Goal: Task Accomplishment & Management: Complete application form

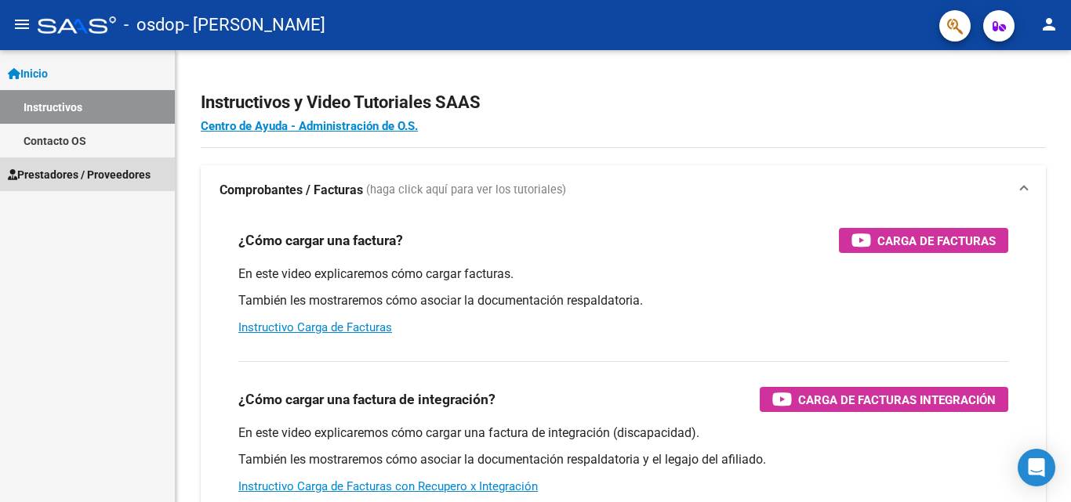
click at [74, 171] on span "Prestadores / Proveedores" at bounding box center [79, 174] width 143 height 17
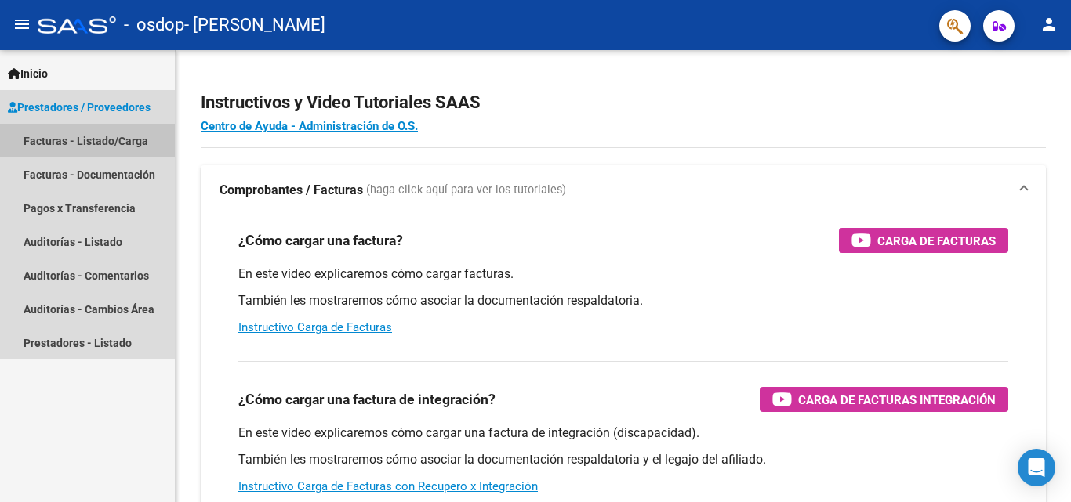
click at [70, 136] on link "Facturas - Listado/Carga" at bounding box center [87, 141] width 175 height 34
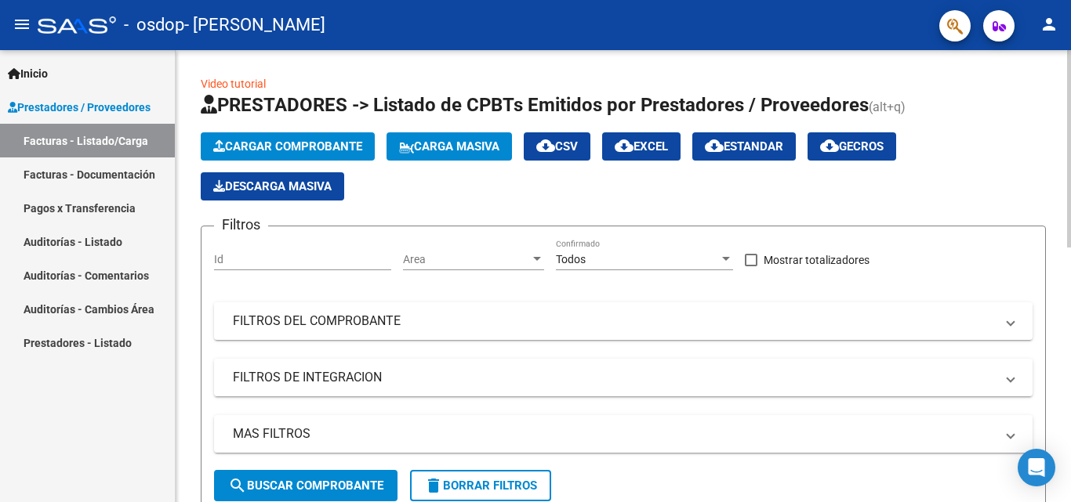
scroll to position [452, 0]
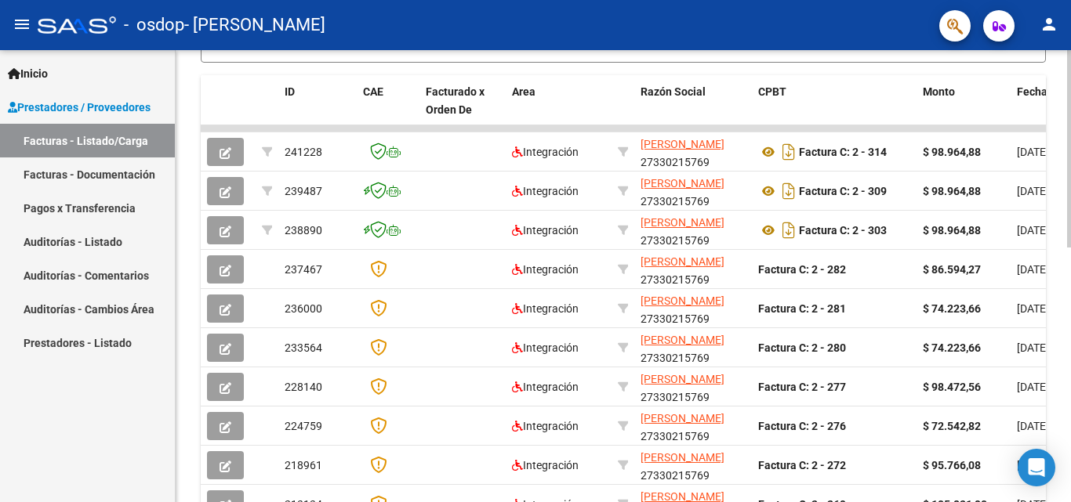
click at [1058, 377] on div at bounding box center [1069, 276] width 4 height 452
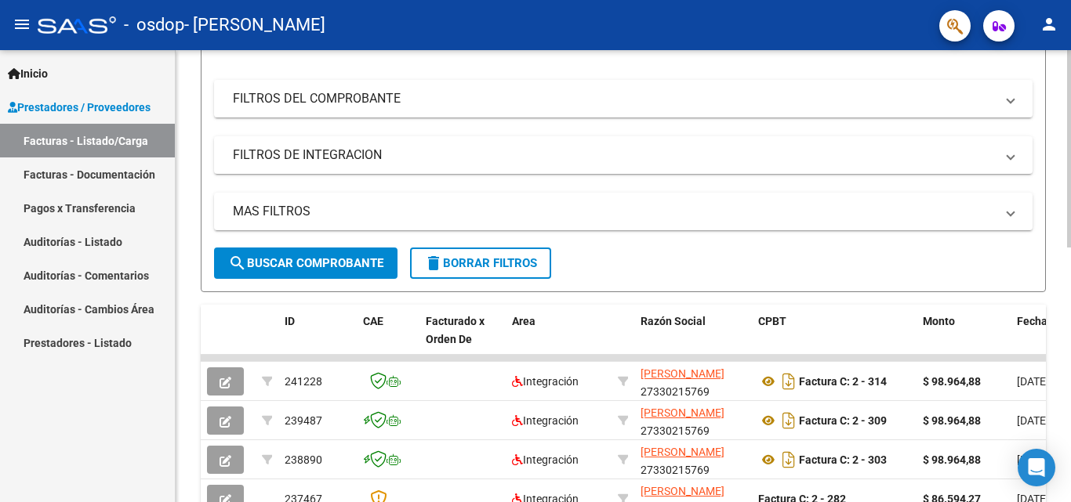
click at [1058, 161] on div at bounding box center [1069, 249] width 4 height 198
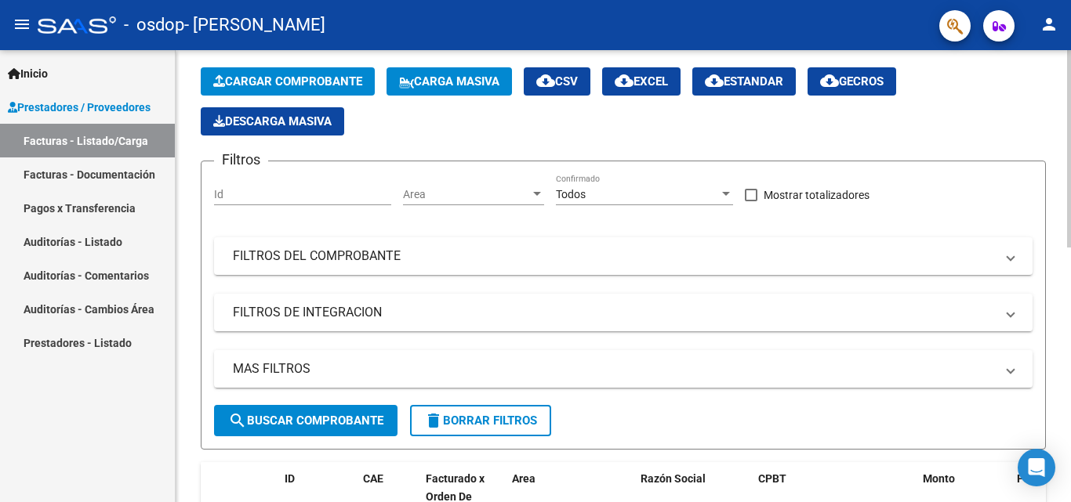
scroll to position [0, 0]
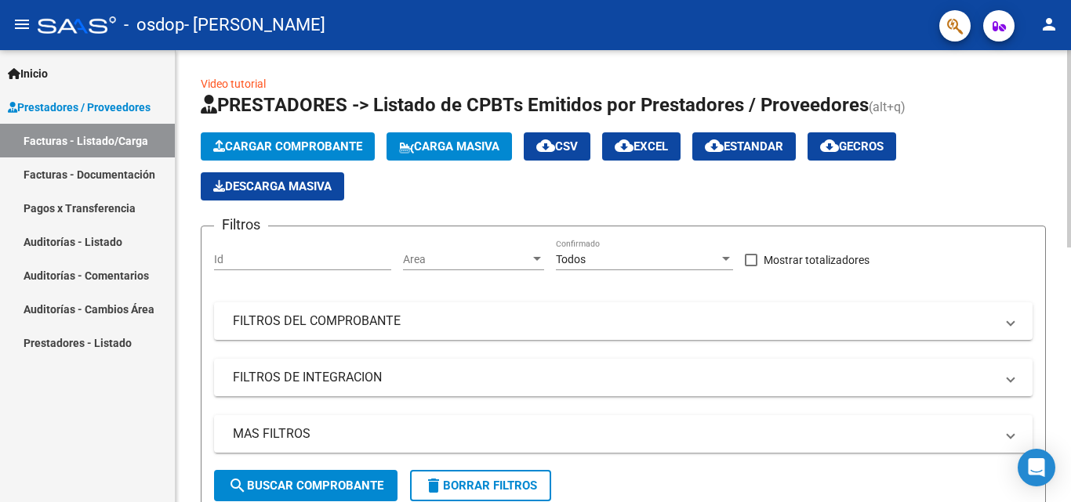
click at [1058, 39] on div "menu - osdop - GEUNA [PERSON_NAME] person Inicio Instructivos Contacto OS Prest…" at bounding box center [535, 251] width 1071 height 502
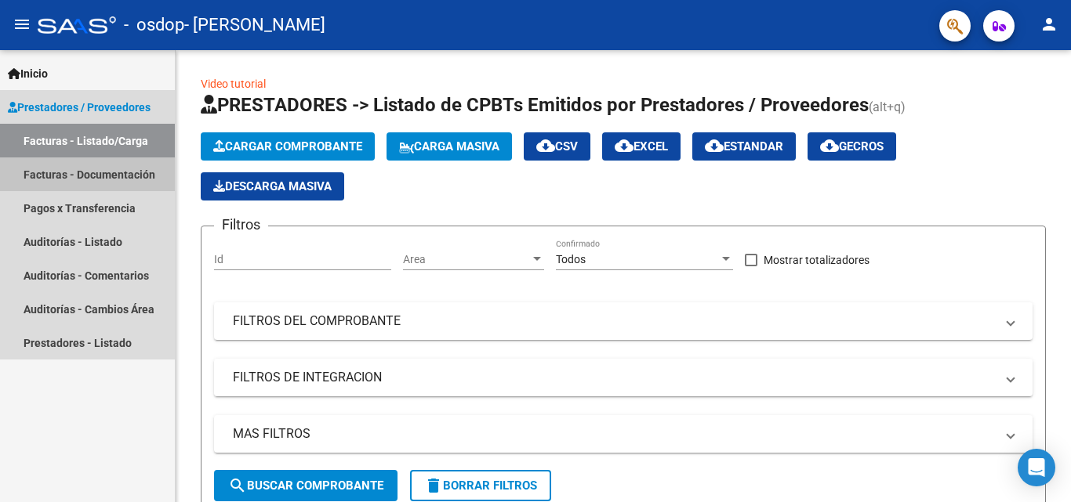
click at [118, 174] on link "Facturas - Documentación" at bounding box center [87, 175] width 175 height 34
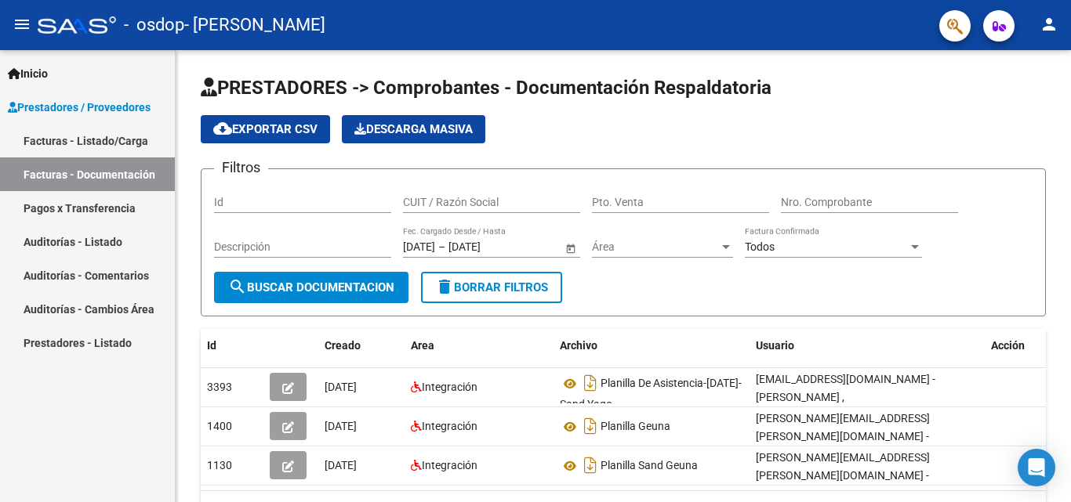
click at [53, 58] on link "Inicio" at bounding box center [87, 73] width 175 height 34
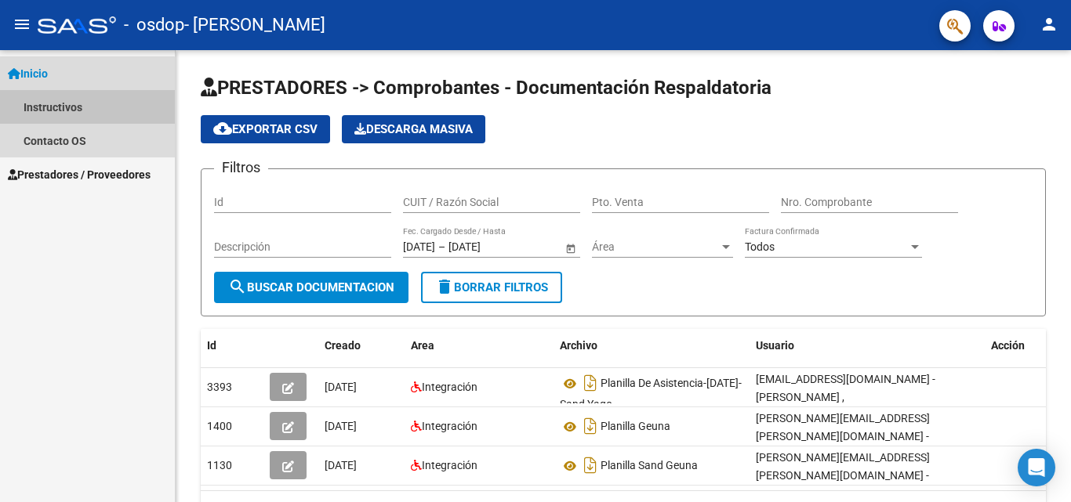
click at [63, 113] on link "Instructivos" at bounding box center [87, 107] width 175 height 34
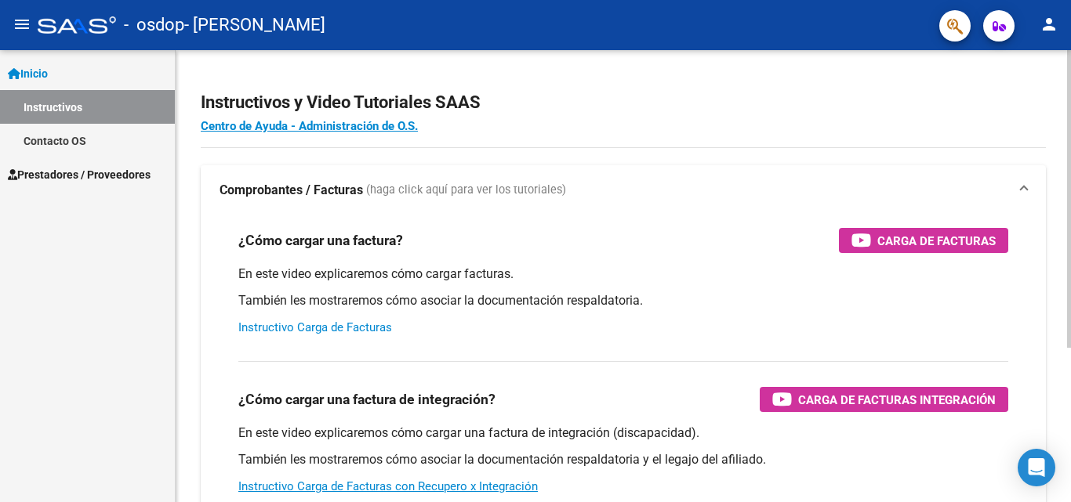
click at [300, 332] on link "Instructivo Carga de Facturas" at bounding box center [315, 328] width 154 height 14
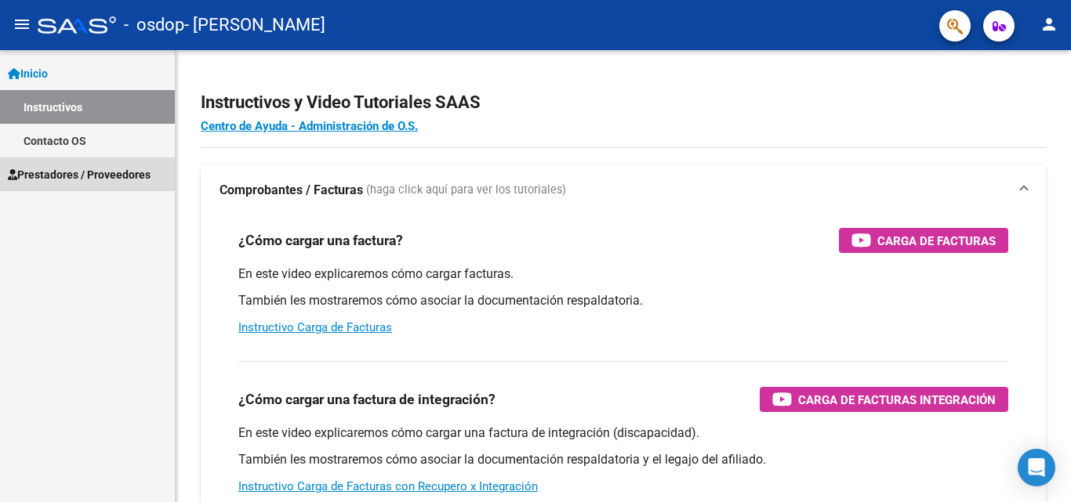
click at [53, 179] on span "Prestadores / Proveedores" at bounding box center [79, 174] width 143 height 17
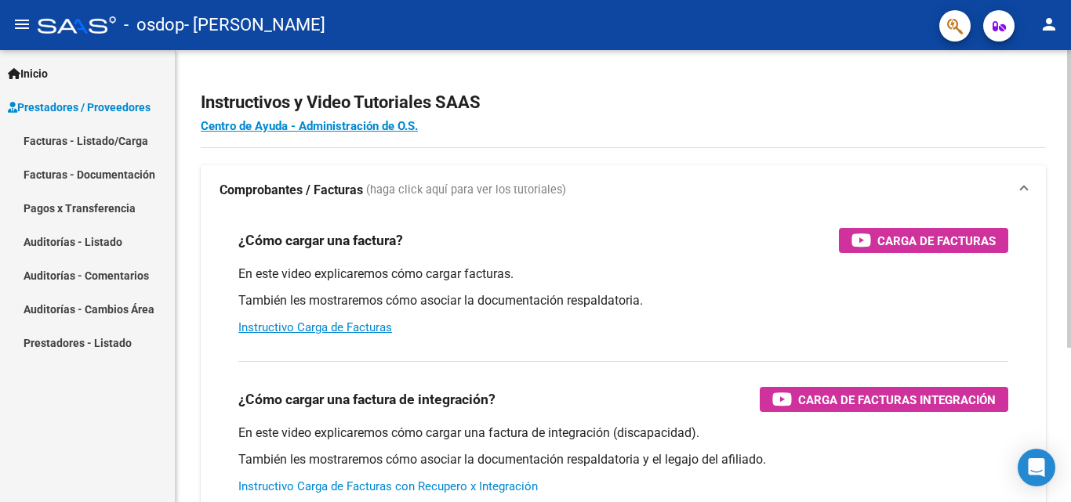
click at [371, 486] on link "Instructivo Carga de Facturas con Recupero x Integración" at bounding box center [387, 487] width 299 height 14
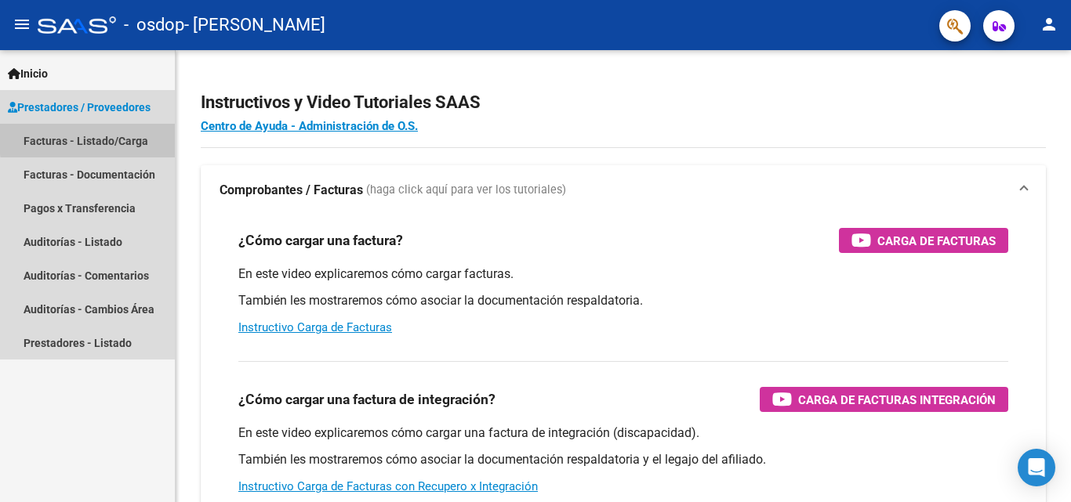
click at [114, 136] on link "Facturas - Listado/Carga" at bounding box center [87, 141] width 175 height 34
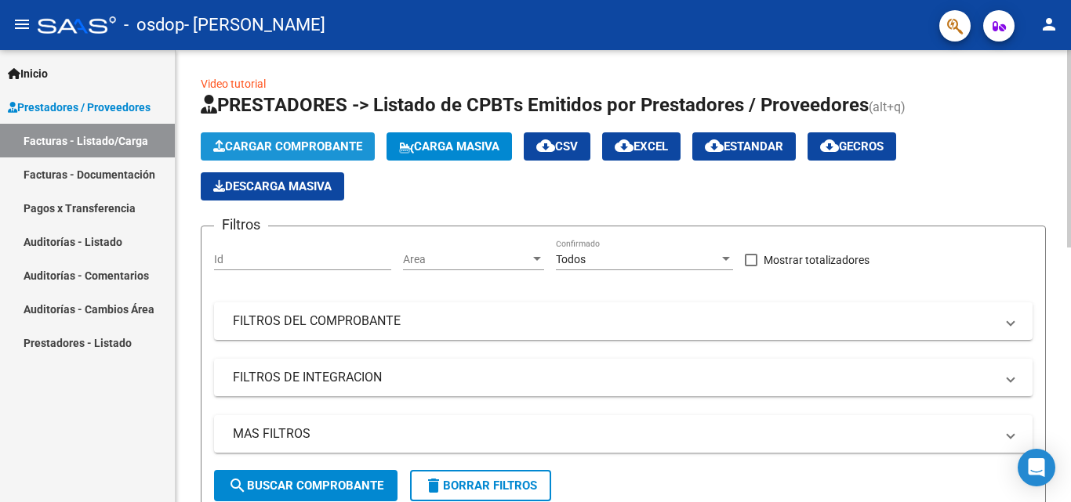
click at [253, 142] on span "Cargar Comprobante" at bounding box center [287, 147] width 149 height 14
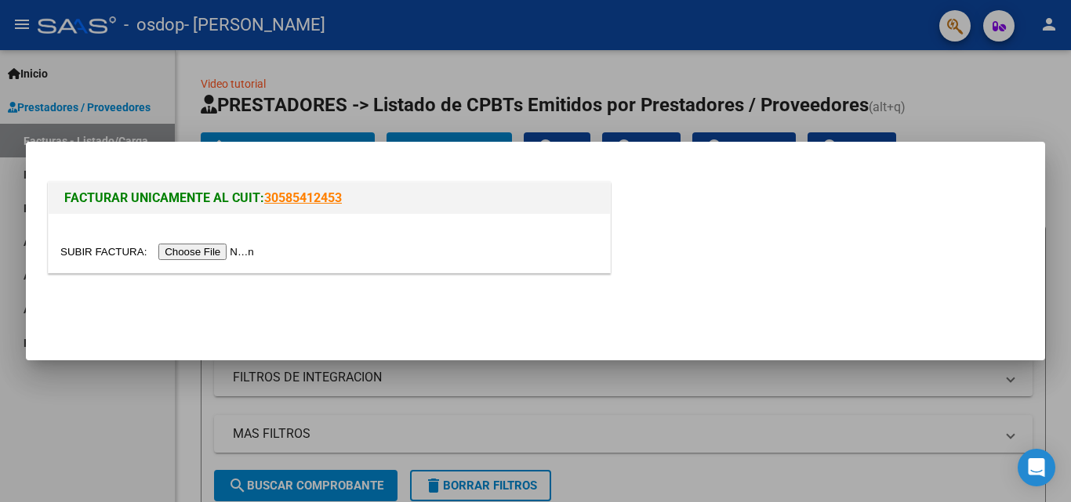
click at [503, 56] on div at bounding box center [535, 251] width 1071 height 502
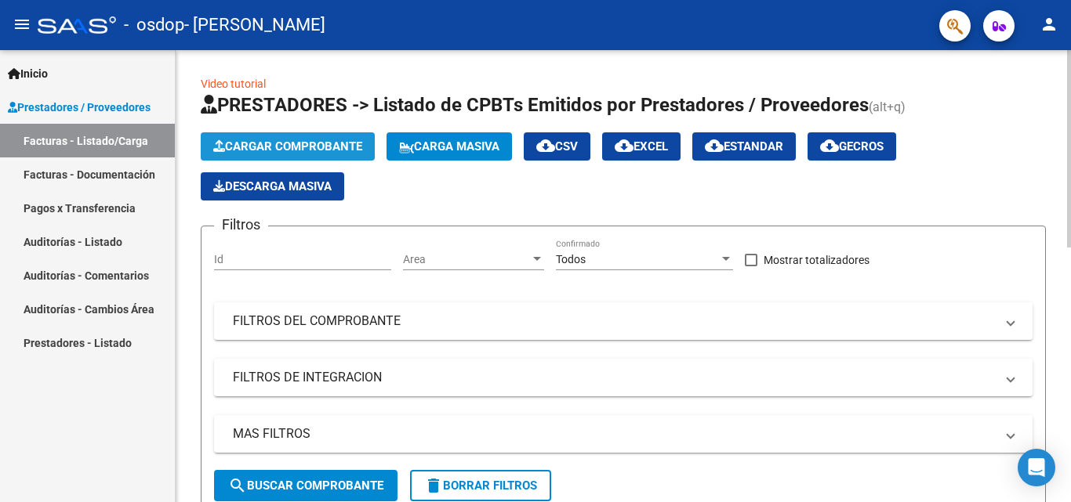
click at [336, 146] on span "Cargar Comprobante" at bounding box center [287, 147] width 149 height 14
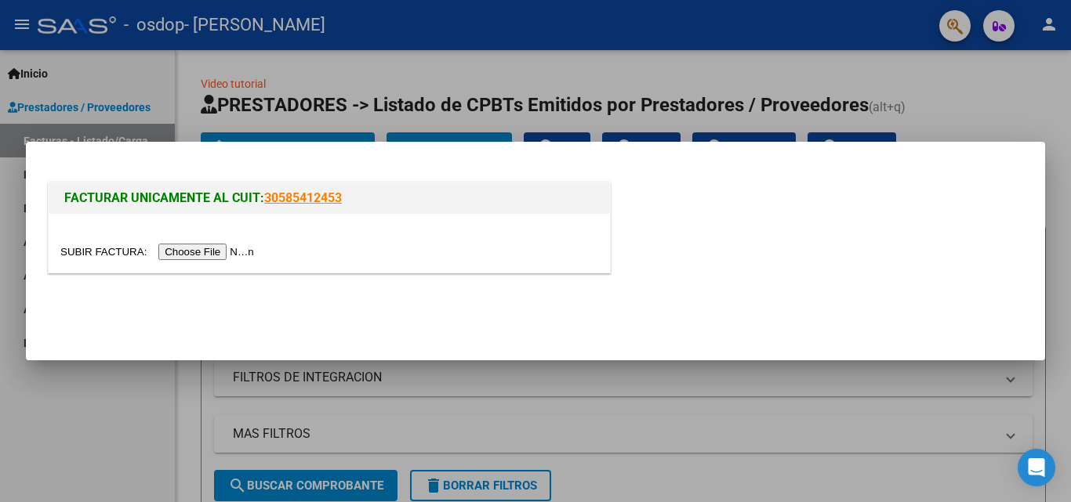
click at [222, 251] on input "file" at bounding box center [159, 252] width 198 height 16
click at [769, 368] on div at bounding box center [535, 251] width 1071 height 502
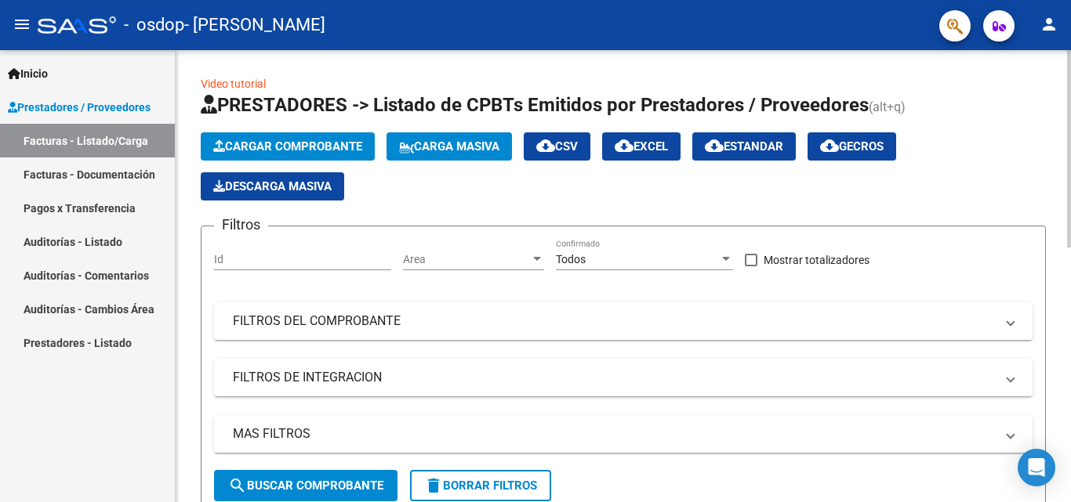
scroll to position [452, 0]
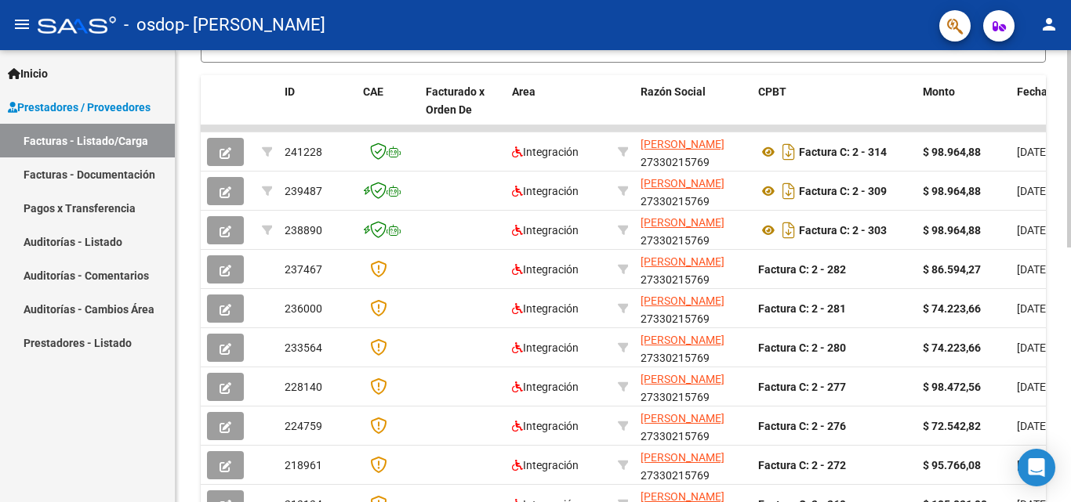
click at [1058, 282] on div at bounding box center [1069, 276] width 4 height 452
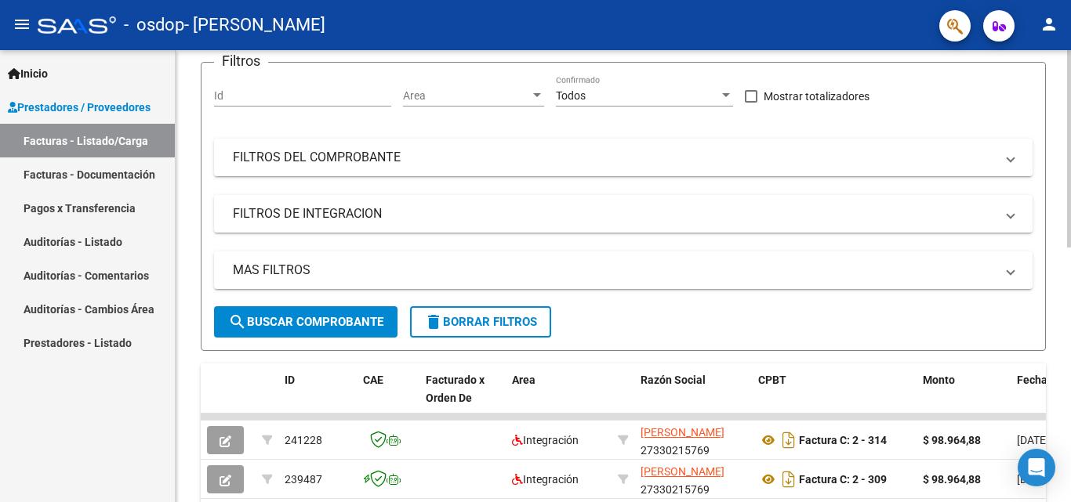
scroll to position [137, 0]
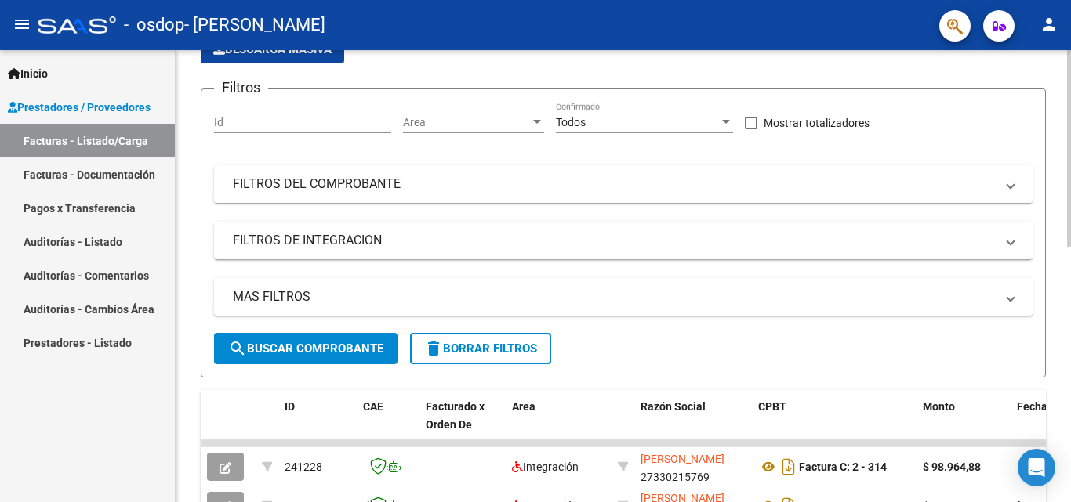
click at [1058, 140] on div at bounding box center [1069, 210] width 4 height 198
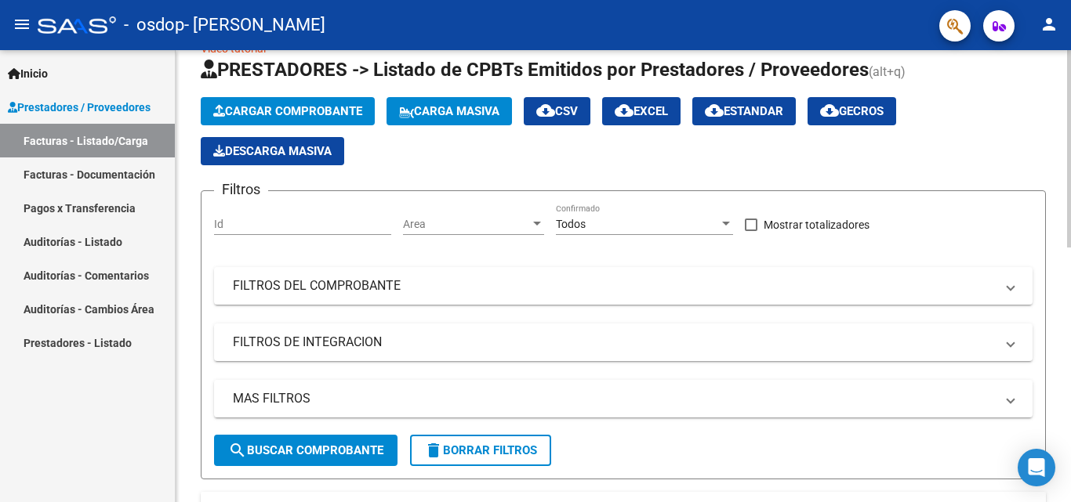
scroll to position [0, 0]
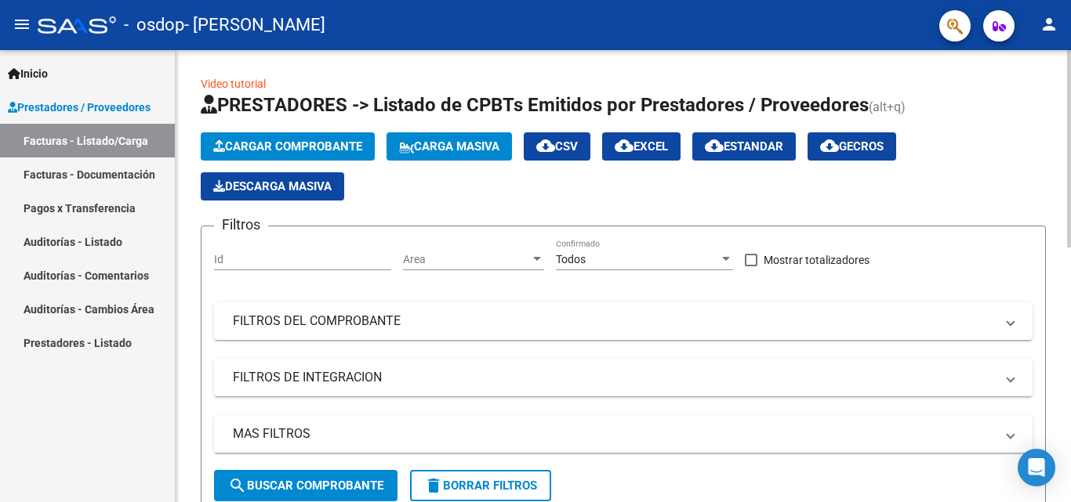
click at [1058, 77] on div at bounding box center [1069, 149] width 4 height 198
click at [321, 480] on span "search Buscar Comprobante" at bounding box center [305, 486] width 155 height 14
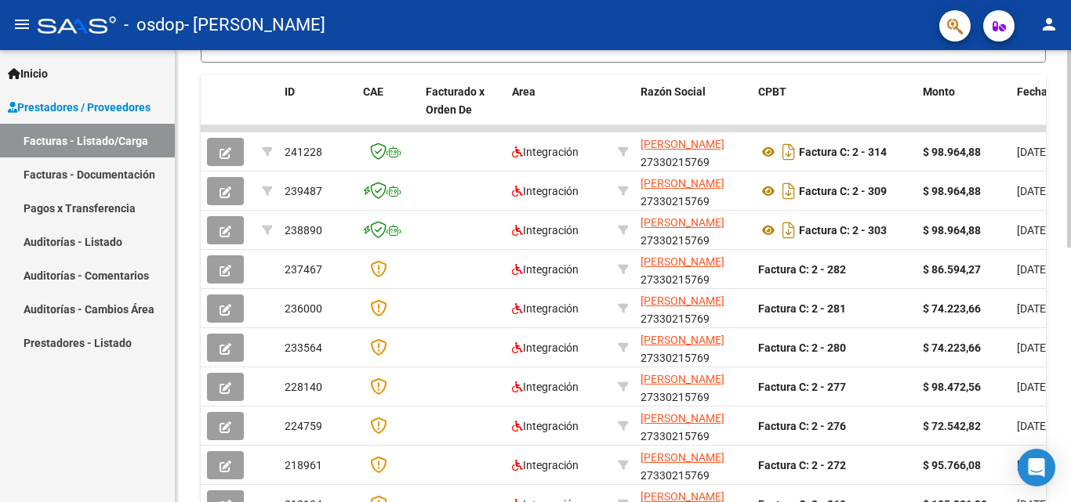
click at [1058, 276] on div at bounding box center [1069, 276] width 4 height 452
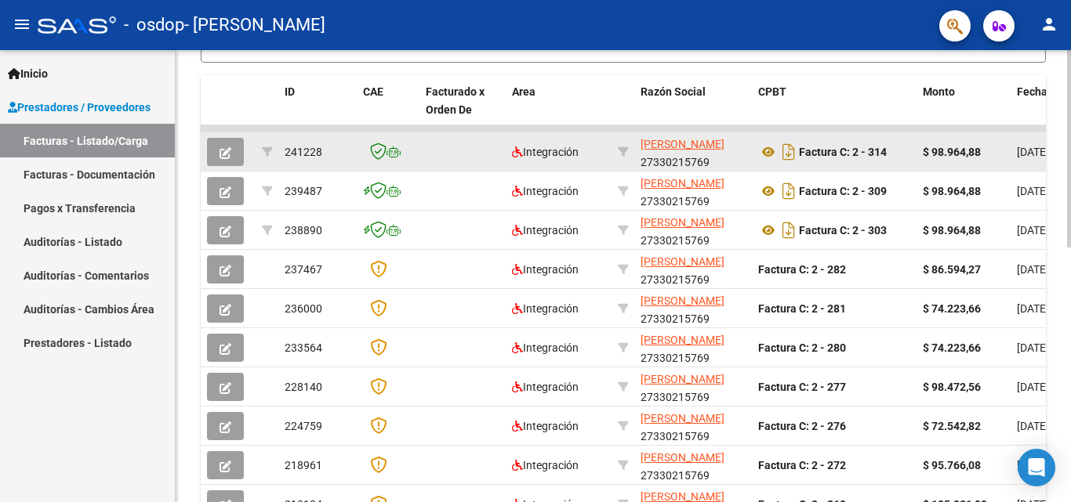
click at [665, 151] on app-link-go-to "[PERSON_NAME]" at bounding box center [682, 145] width 84 height 18
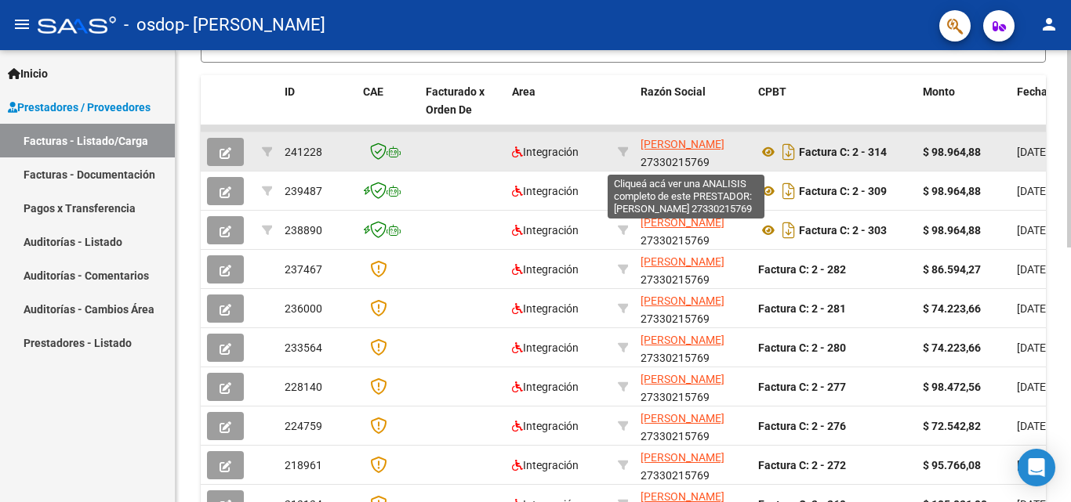
click at [665, 140] on span "[PERSON_NAME]" at bounding box center [682, 144] width 84 height 13
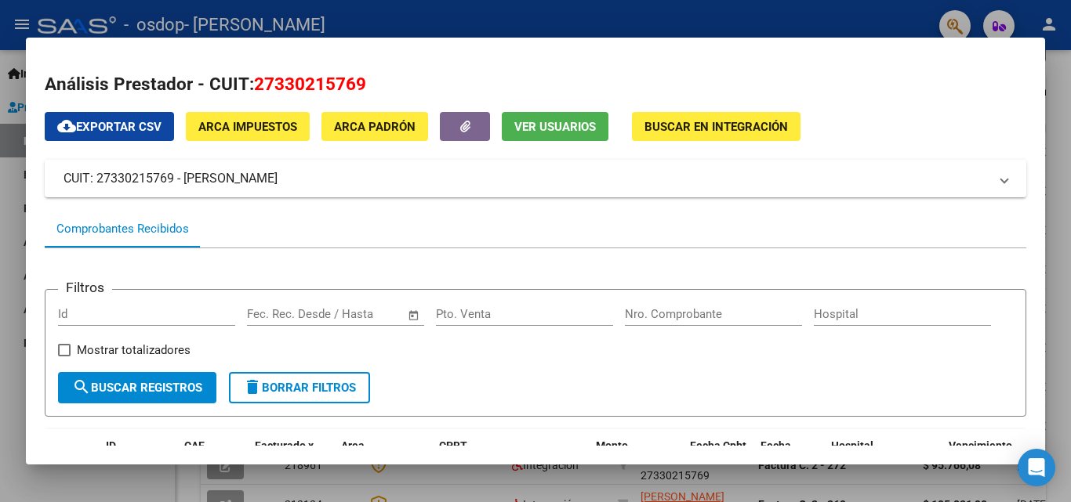
scroll to position [340, 0]
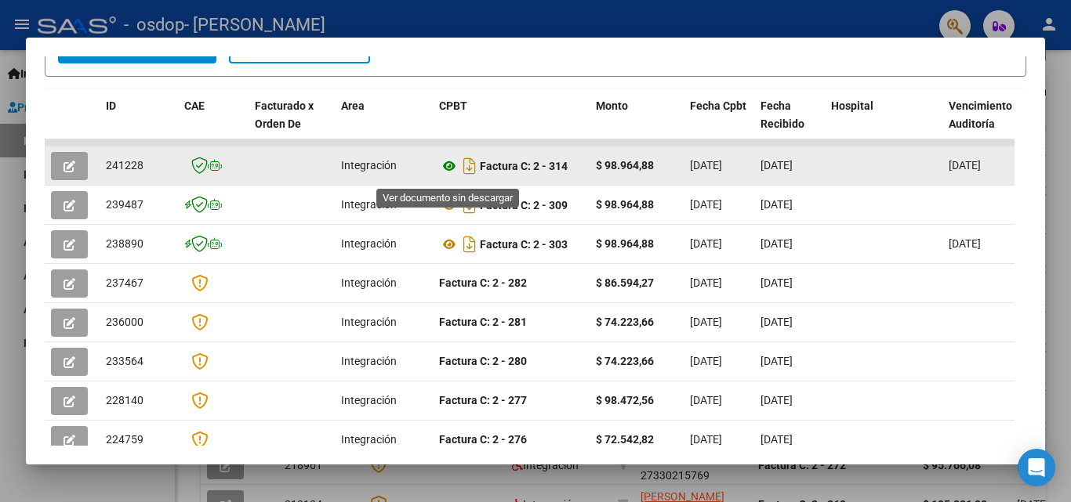
click at [444, 172] on icon at bounding box center [449, 166] width 20 height 19
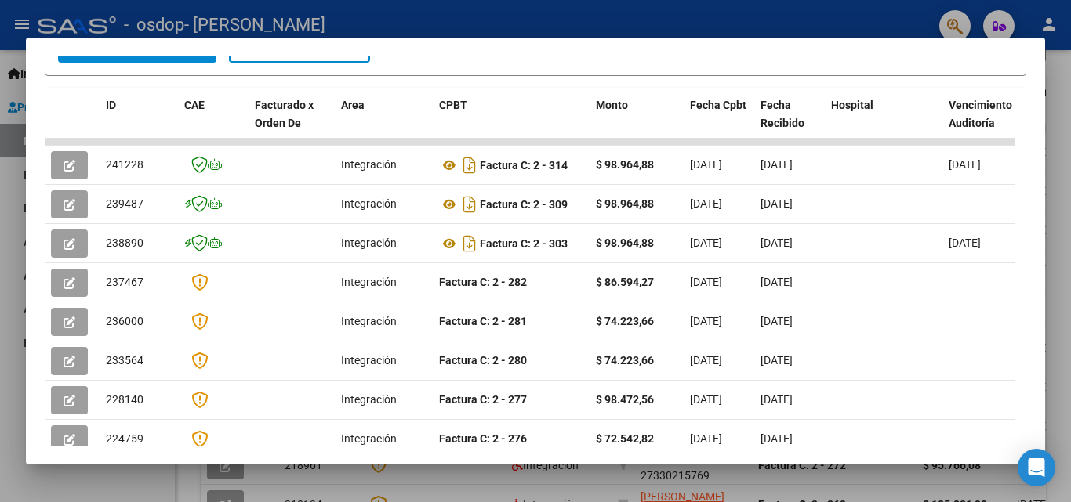
scroll to position [1, 0]
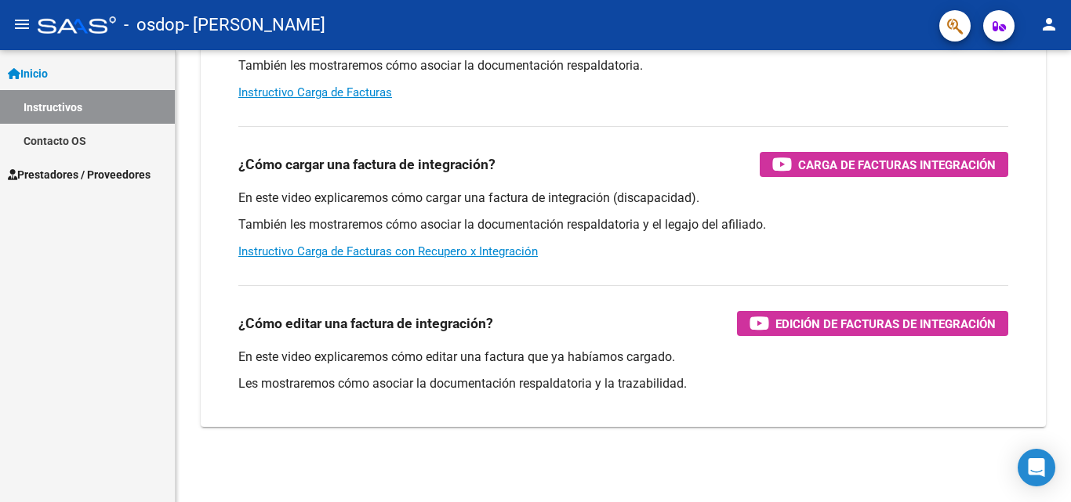
scroll to position [235, 0]
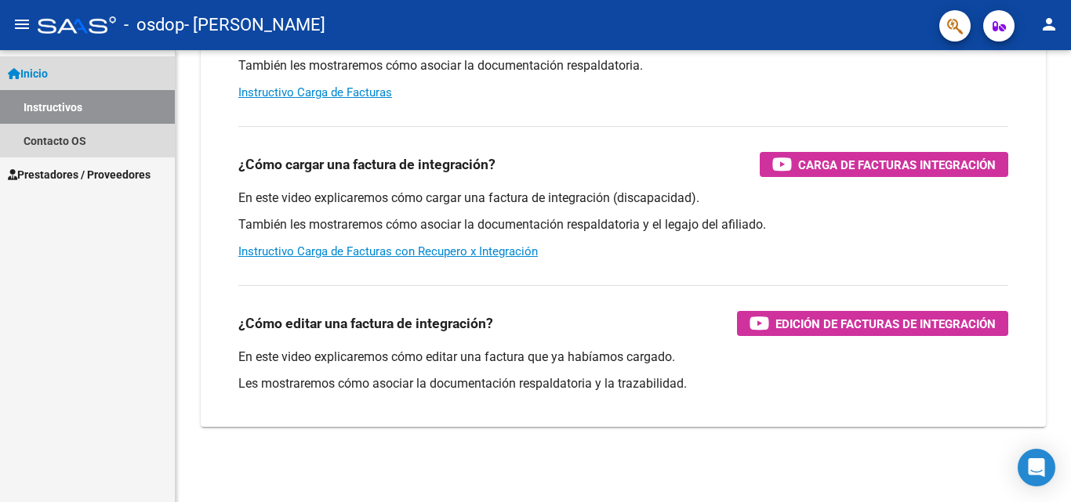
click at [37, 107] on link "Instructivos" at bounding box center [87, 107] width 175 height 34
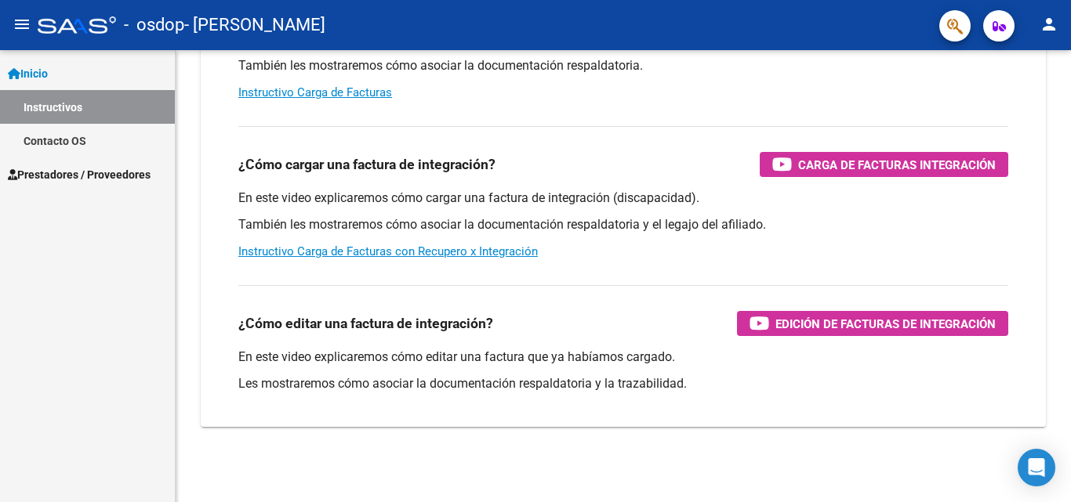
click at [44, 169] on span "Prestadores / Proveedores" at bounding box center [79, 174] width 143 height 17
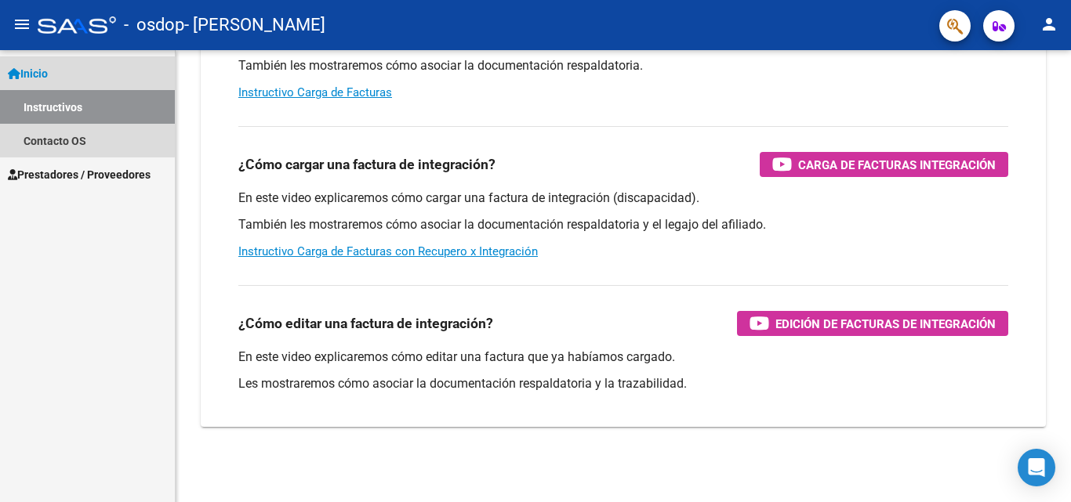
click at [39, 77] on span "Inicio" at bounding box center [28, 73] width 40 height 17
click at [42, 68] on span "Inicio" at bounding box center [28, 73] width 40 height 17
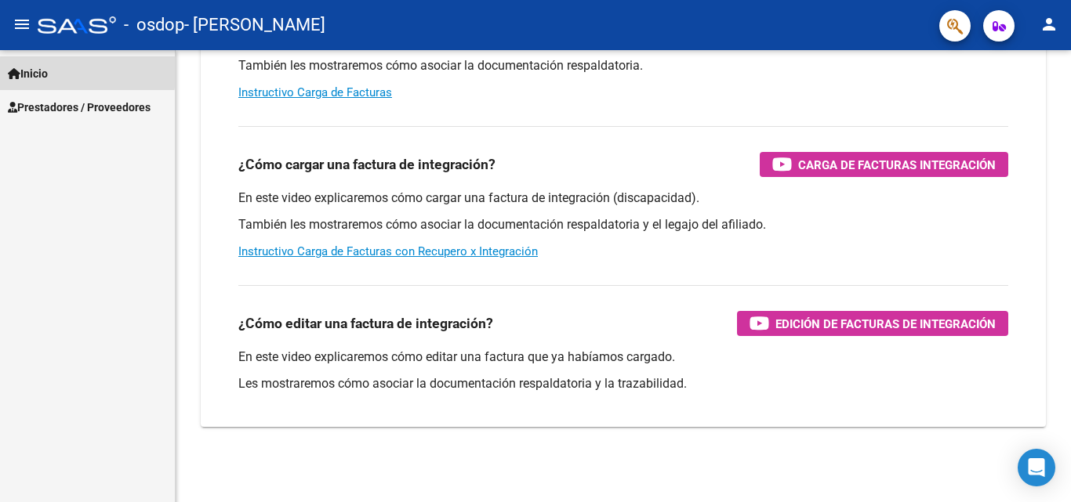
click at [42, 68] on span "Inicio" at bounding box center [28, 73] width 40 height 17
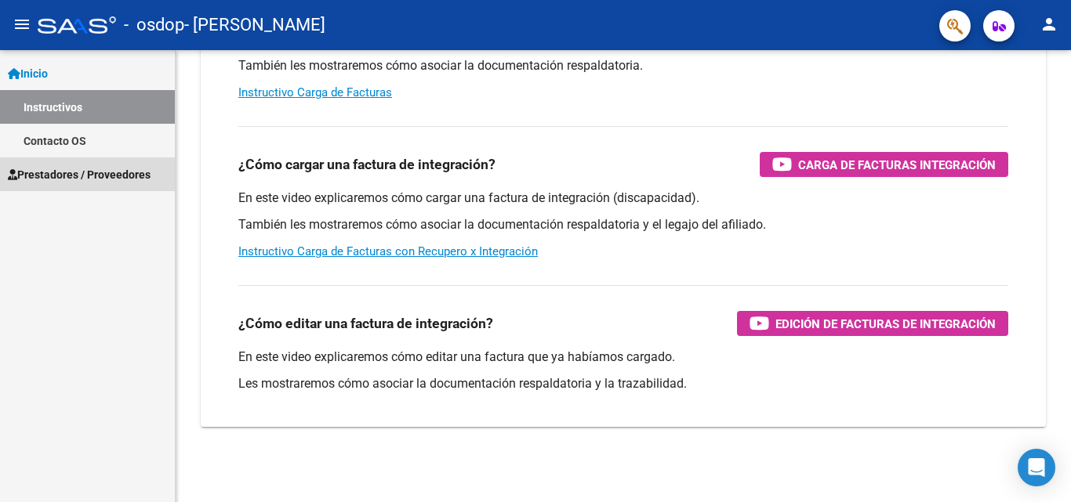
click at [64, 176] on span "Prestadores / Proveedores" at bounding box center [79, 174] width 143 height 17
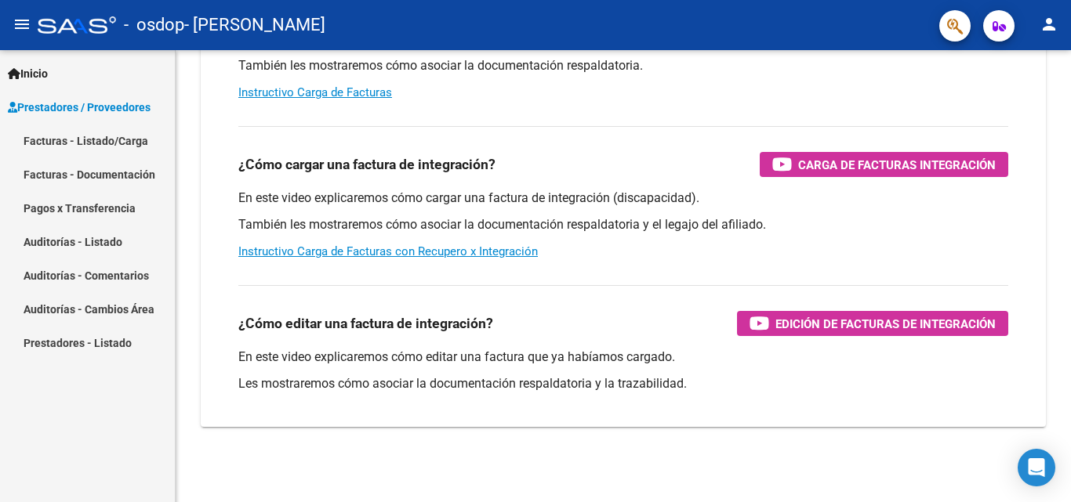
click at [60, 139] on link "Facturas - Listado/Carga" at bounding box center [87, 141] width 175 height 34
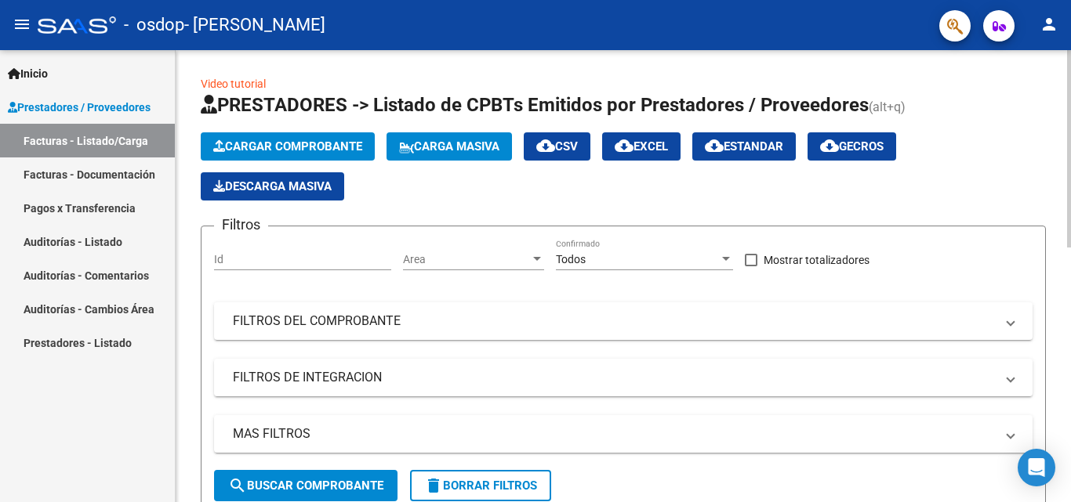
click at [1058, 91] on div at bounding box center [1069, 276] width 4 height 452
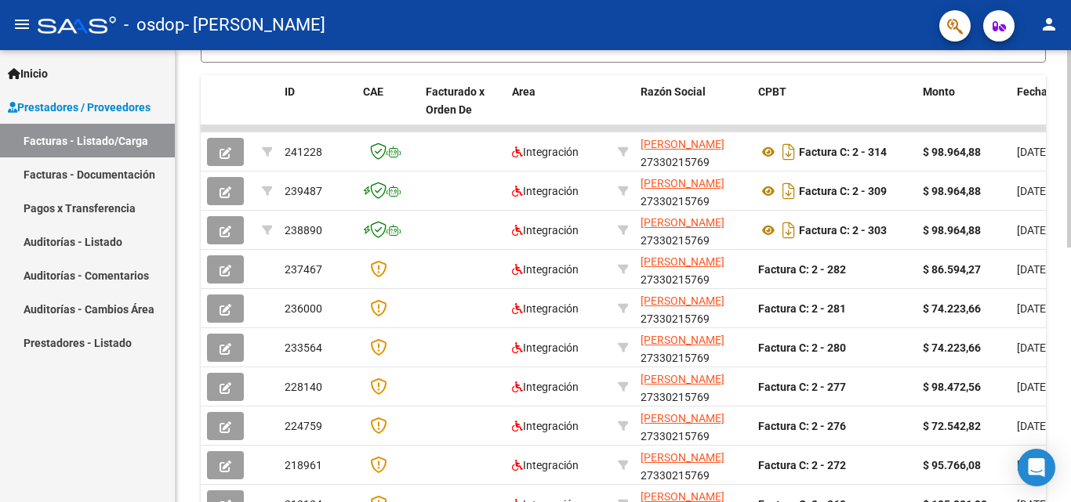
click at [1058, 360] on div at bounding box center [1069, 276] width 4 height 452
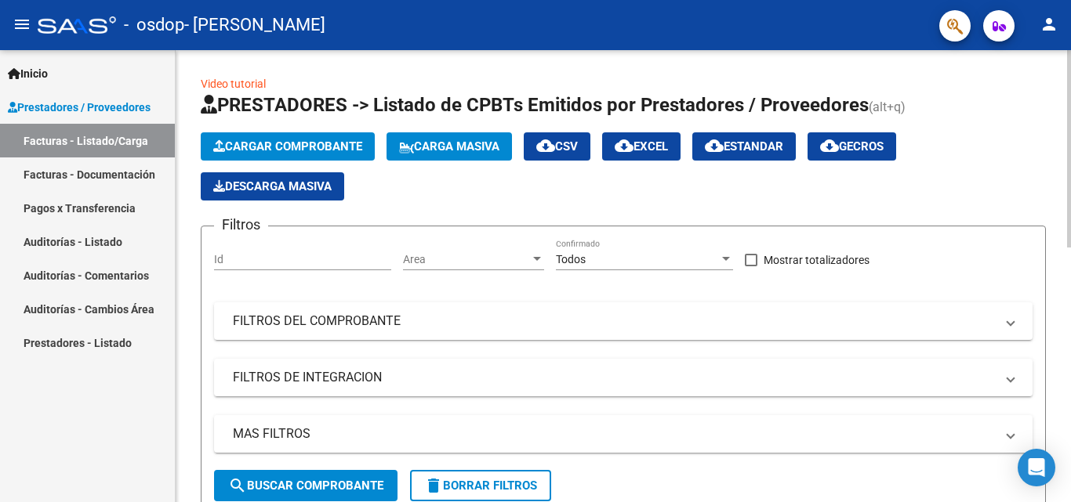
click at [1058, 172] on div at bounding box center [1069, 276] width 4 height 452
click at [256, 138] on button "Cargar Comprobante" at bounding box center [288, 146] width 174 height 28
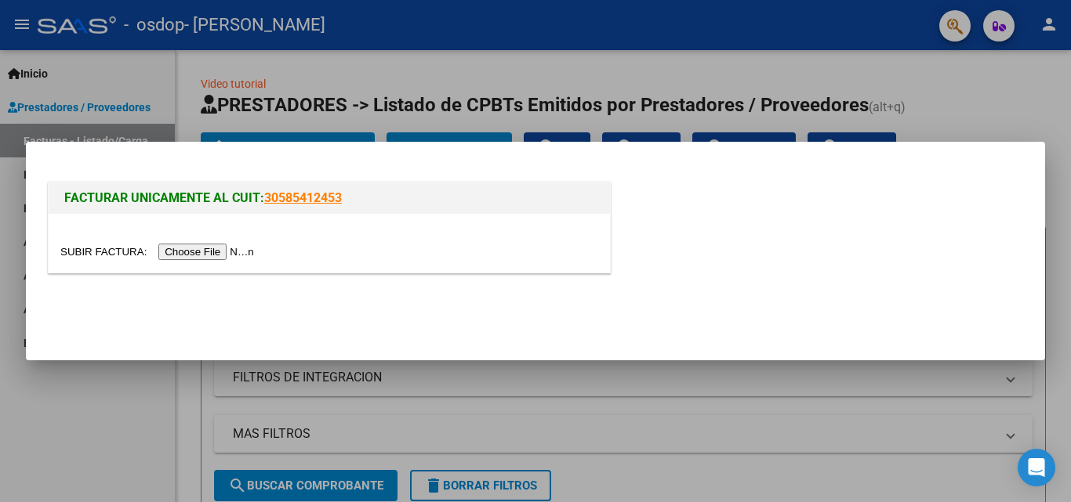
click at [191, 253] on input "file" at bounding box center [159, 252] width 198 height 16
click at [712, 396] on div at bounding box center [535, 251] width 1071 height 502
